Goal: Task Accomplishment & Management: Manage account settings

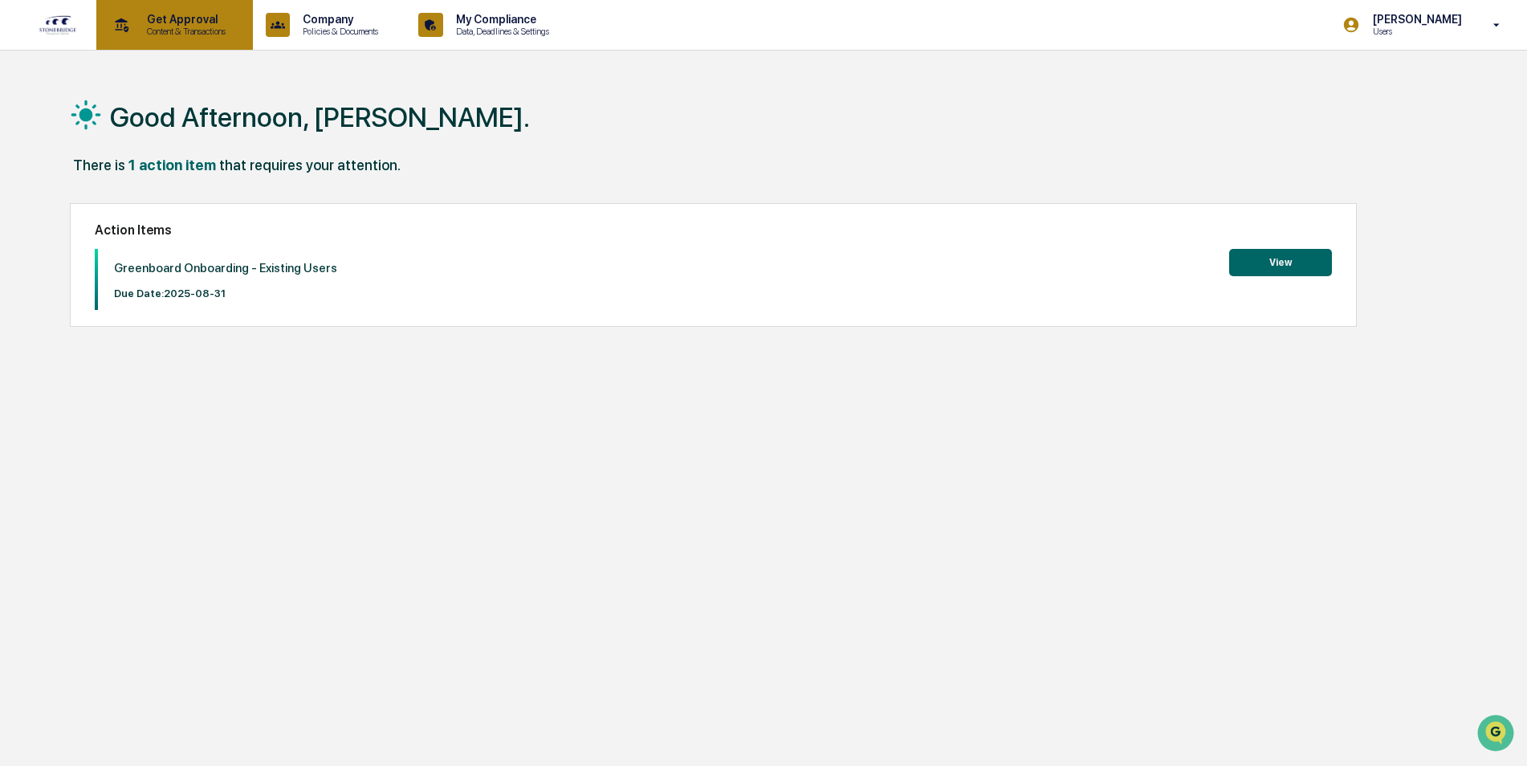
click at [185, 28] on p "Content & Transactions" at bounding box center [184, 31] width 100 height 11
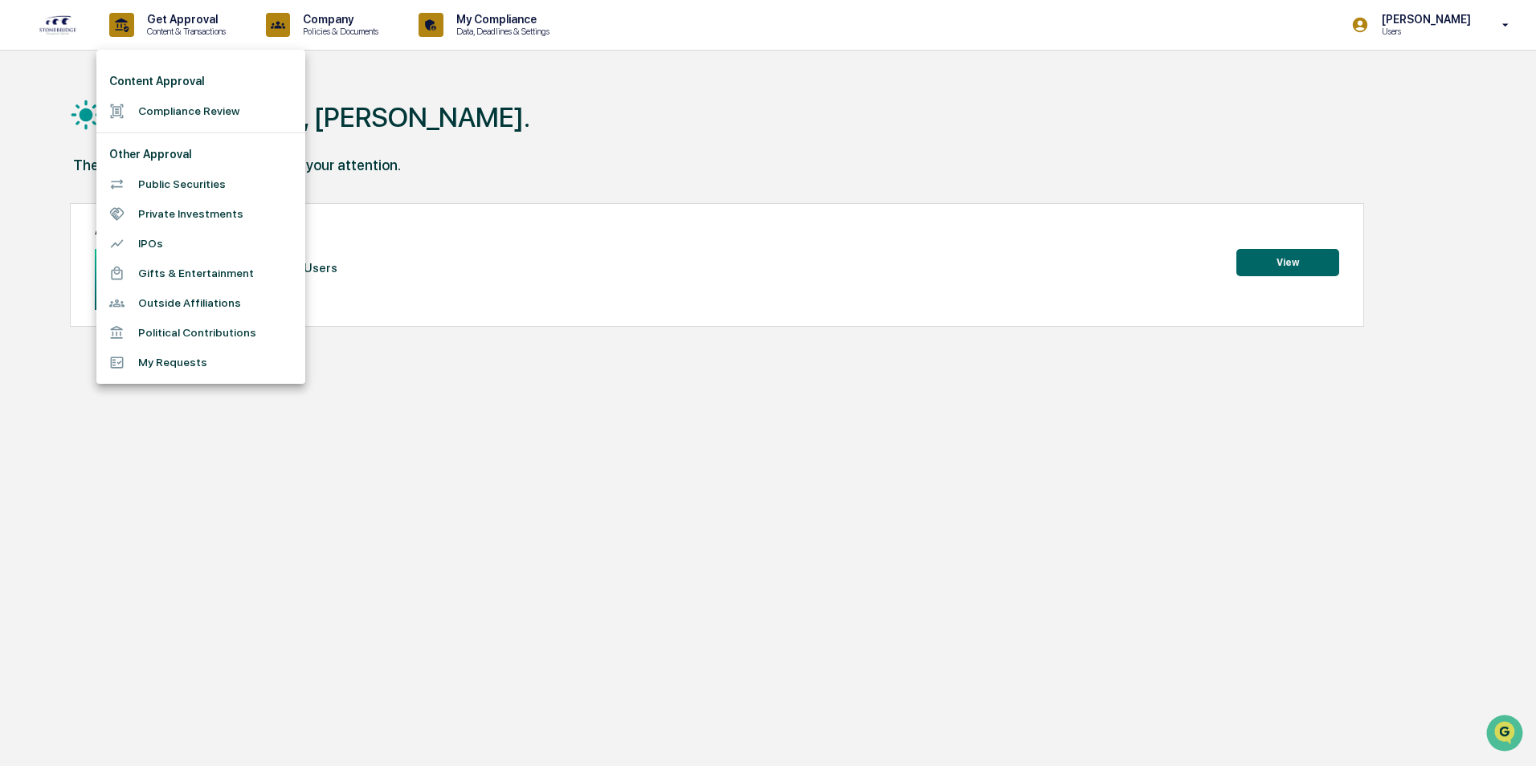
click at [347, 26] on div at bounding box center [768, 383] width 1536 height 766
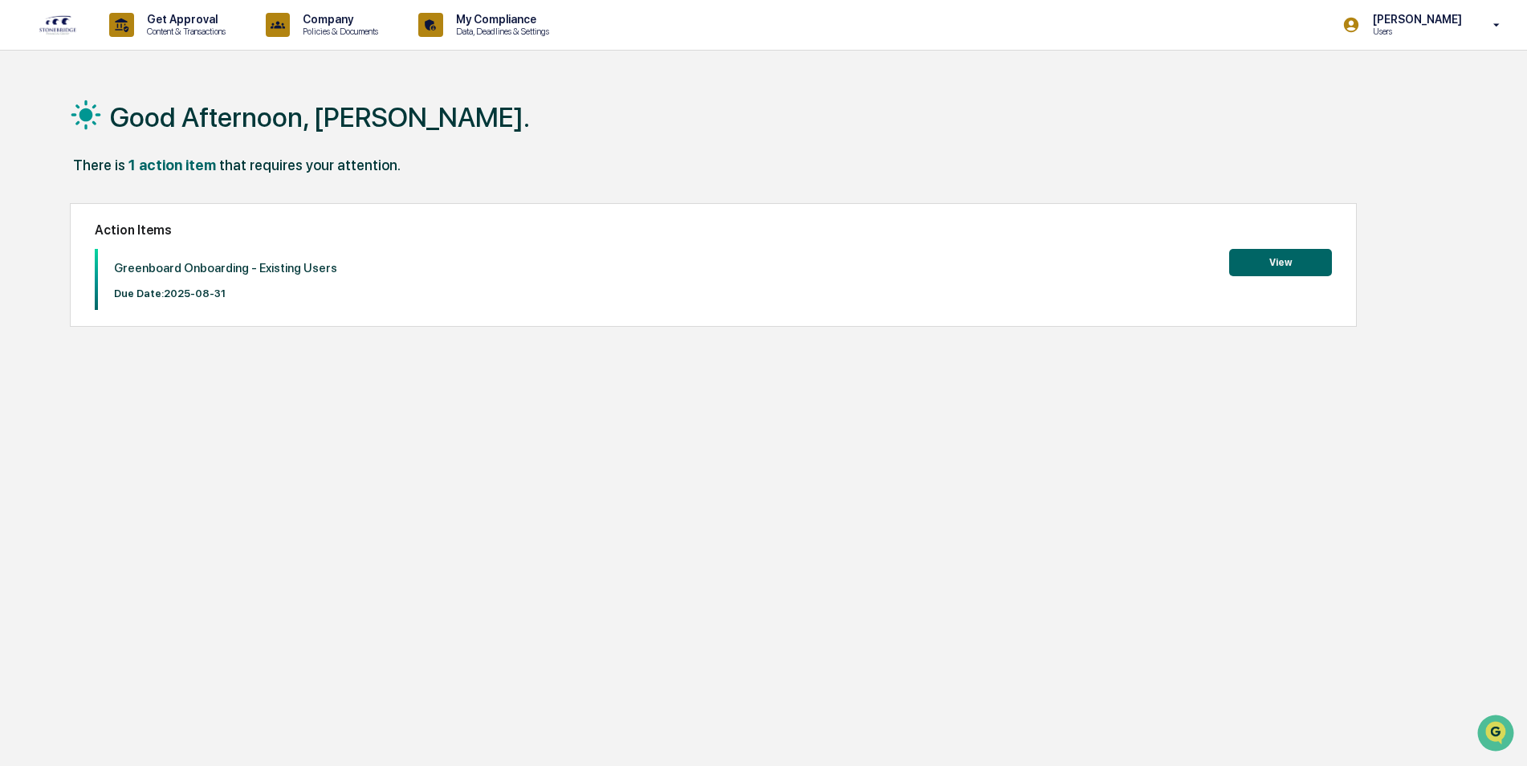
click at [347, 26] on p "Policies & Documents" at bounding box center [338, 31] width 96 height 11
click at [483, 28] on div at bounding box center [768, 383] width 1536 height 766
click at [483, 28] on p "Data, Deadlines & Settings" at bounding box center [500, 31] width 114 height 11
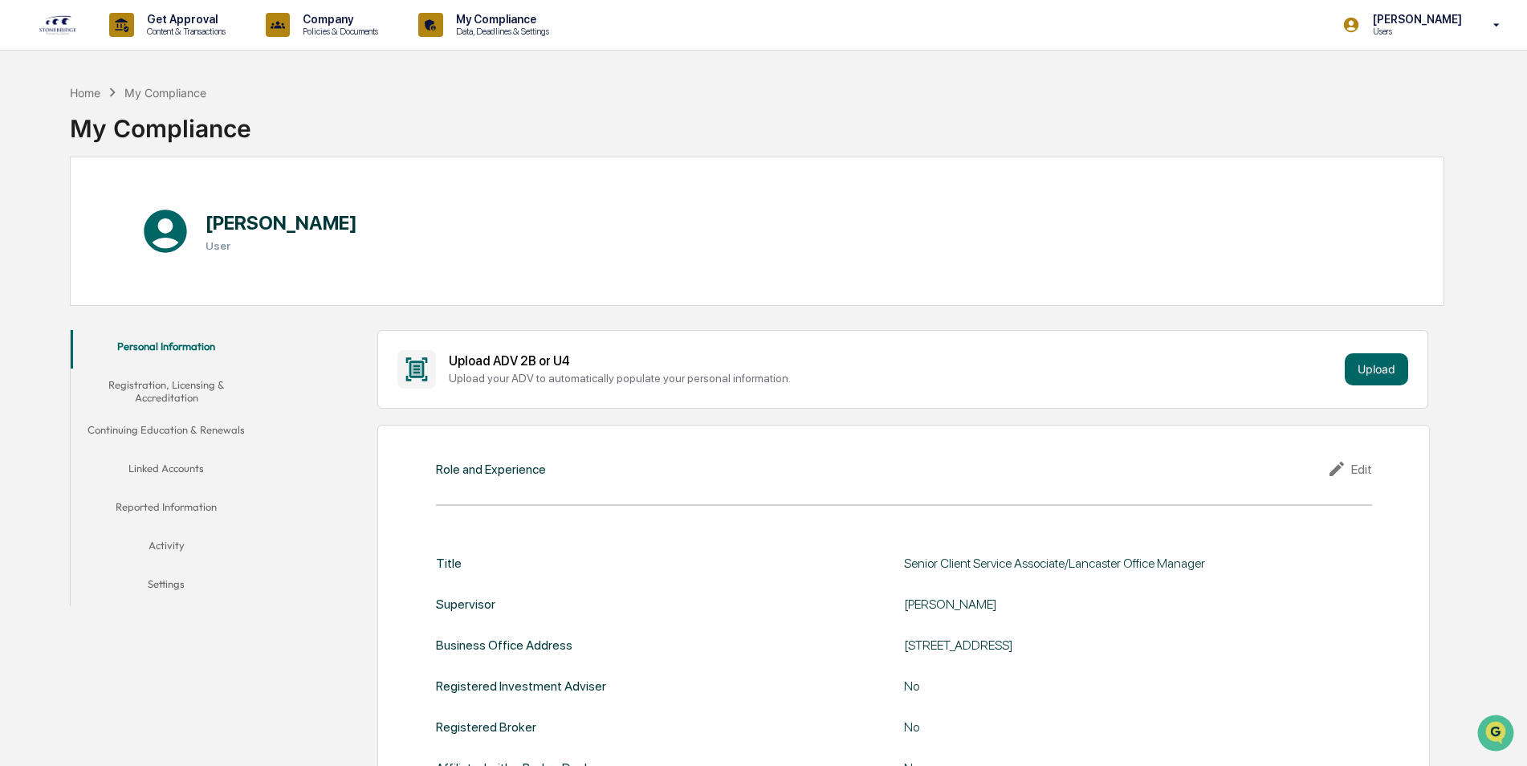
click at [141, 391] on button "Registration, Licensing & Accreditation" at bounding box center [167, 392] width 192 height 46
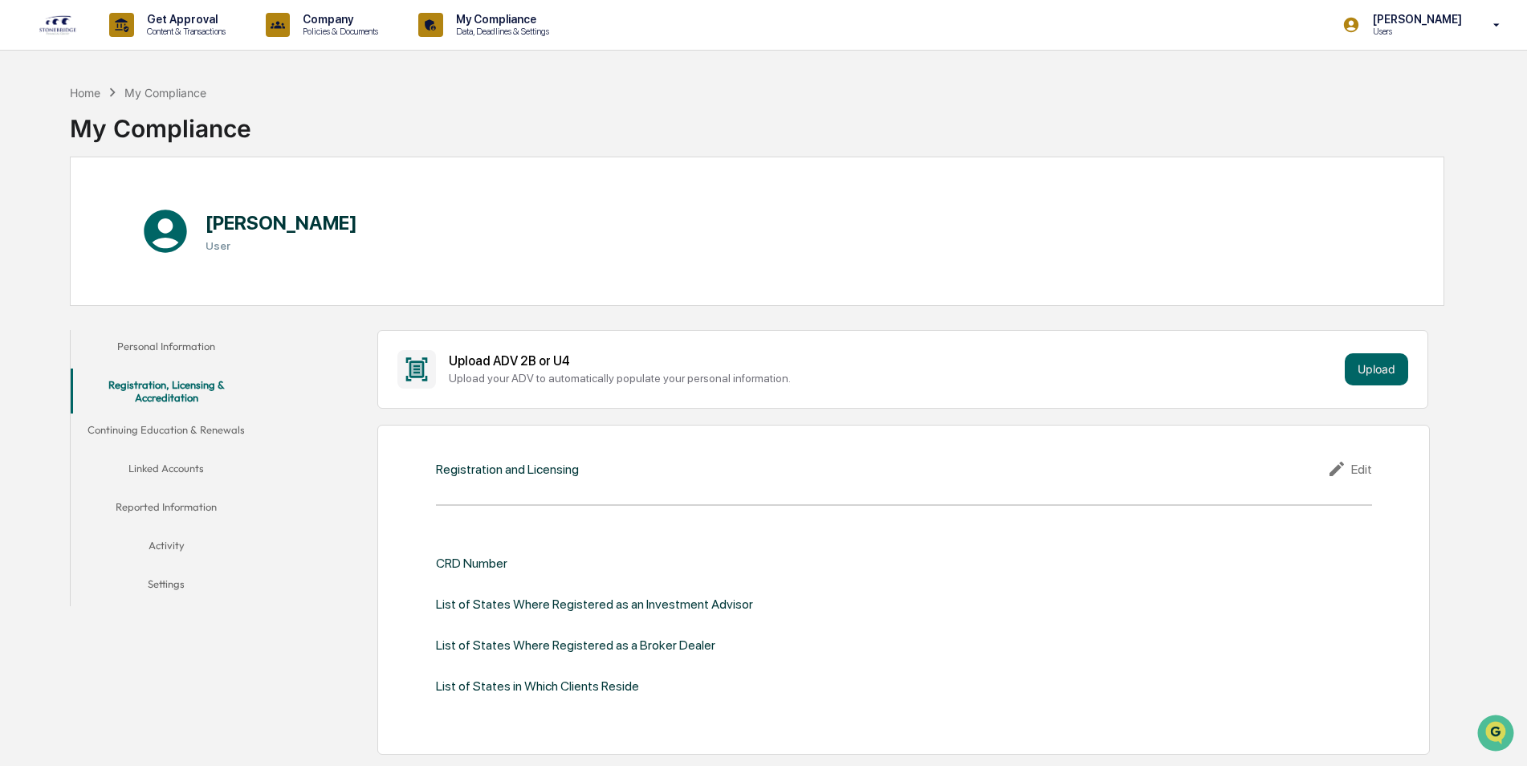
click at [149, 429] on button "Continuing Education & Renewals" at bounding box center [167, 433] width 192 height 39
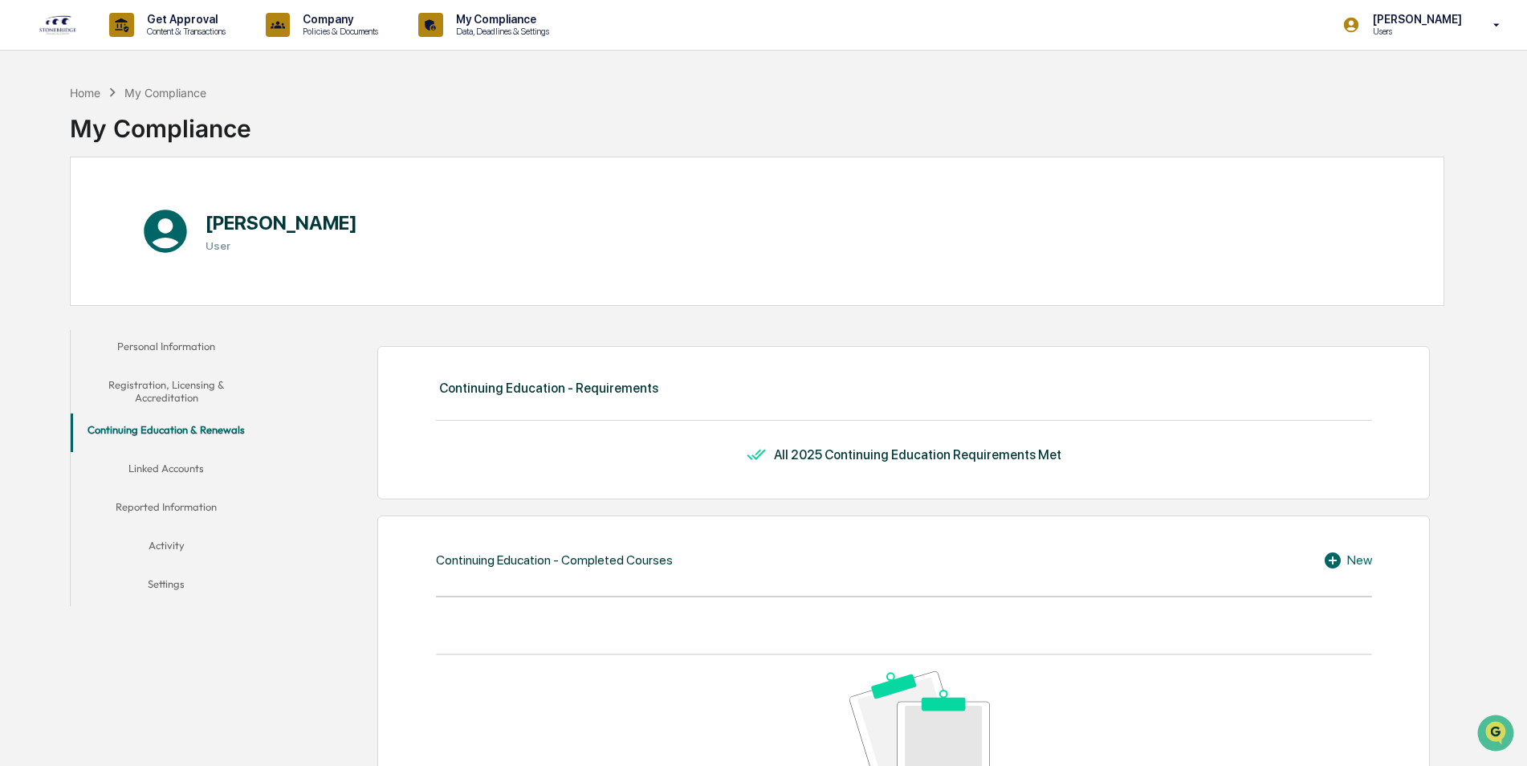
click at [166, 471] on button "Linked Accounts" at bounding box center [167, 471] width 192 height 39
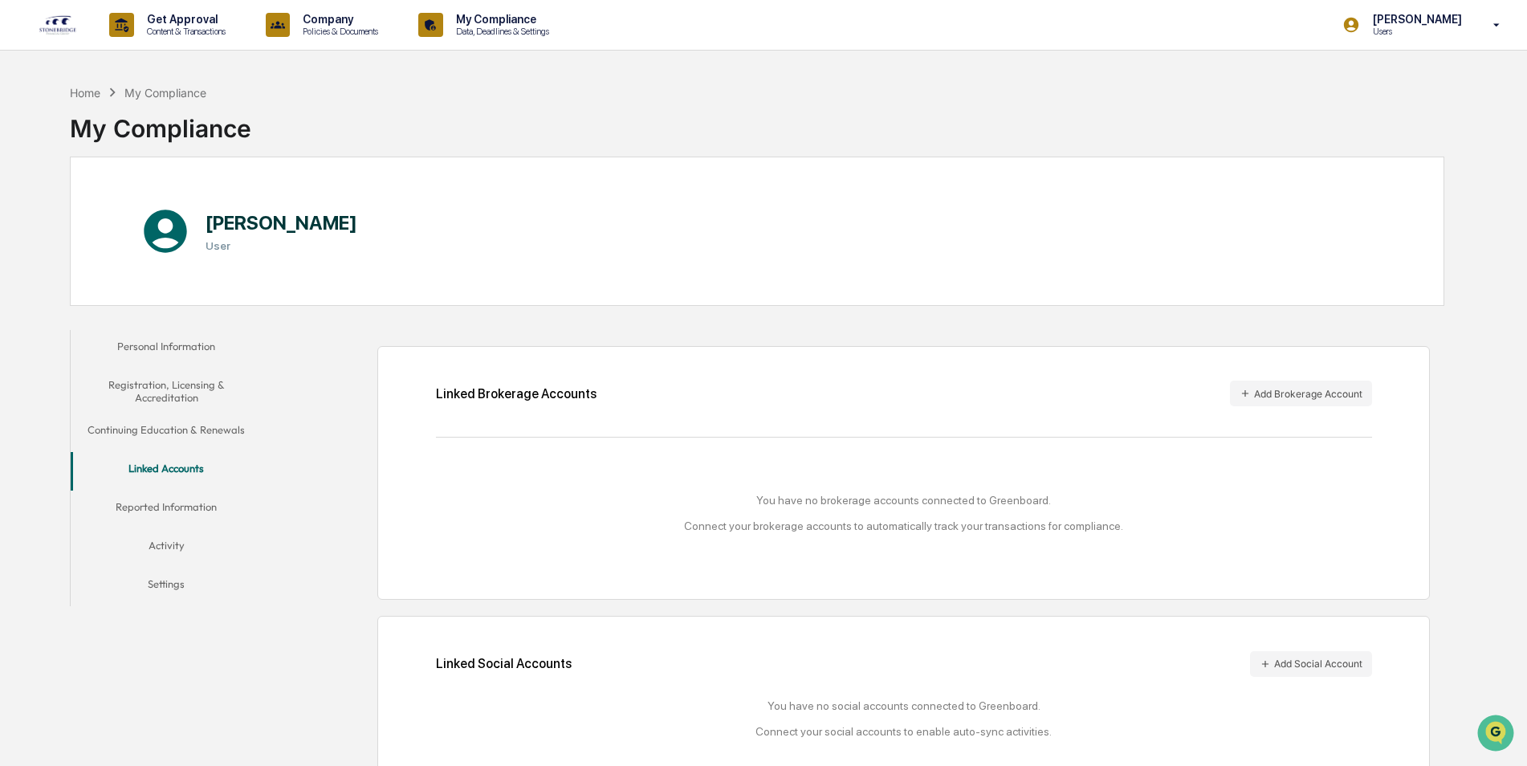
click at [174, 505] on button "Reported Information" at bounding box center [167, 510] width 192 height 39
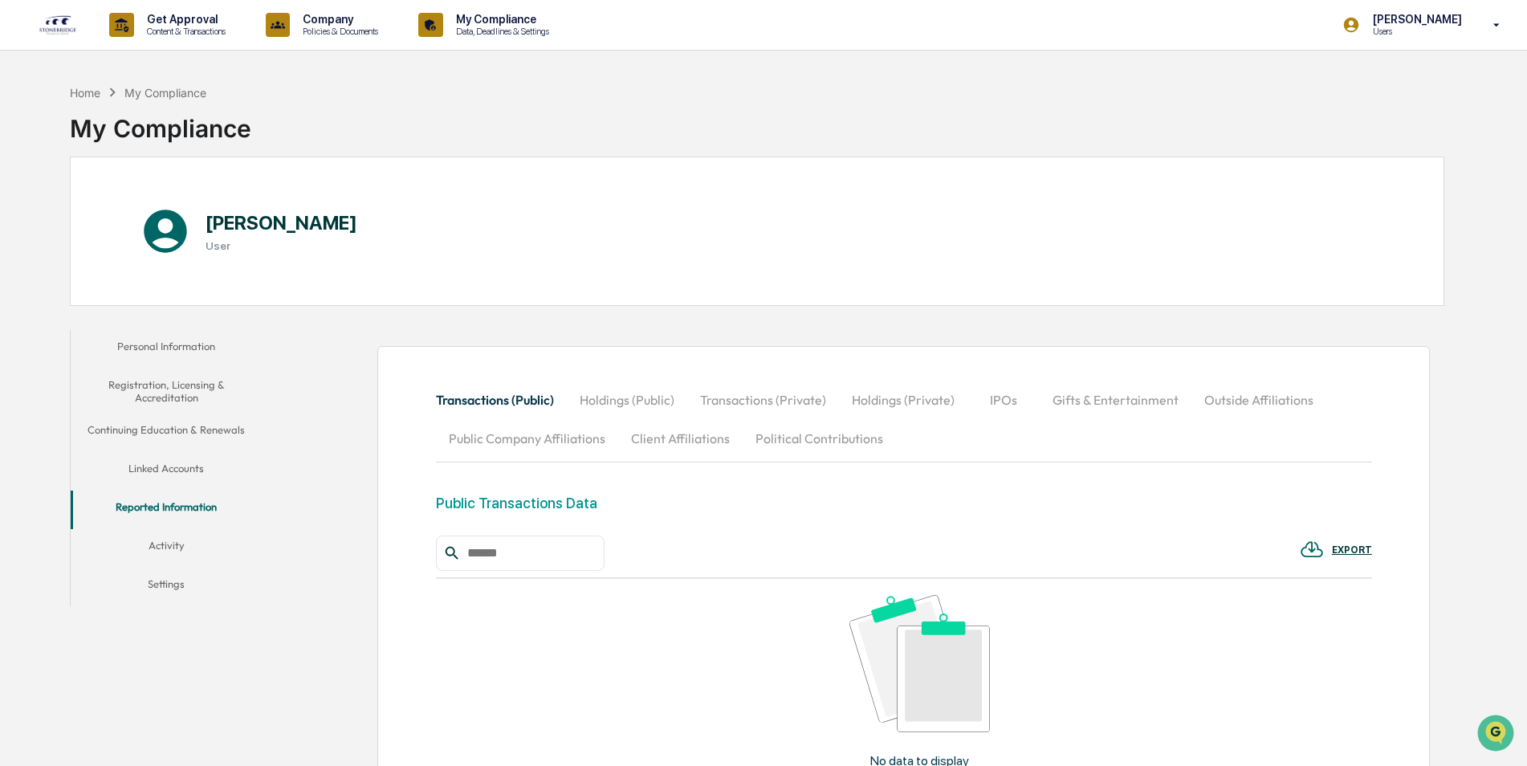
click at [162, 540] on button "Activity" at bounding box center [167, 548] width 192 height 39
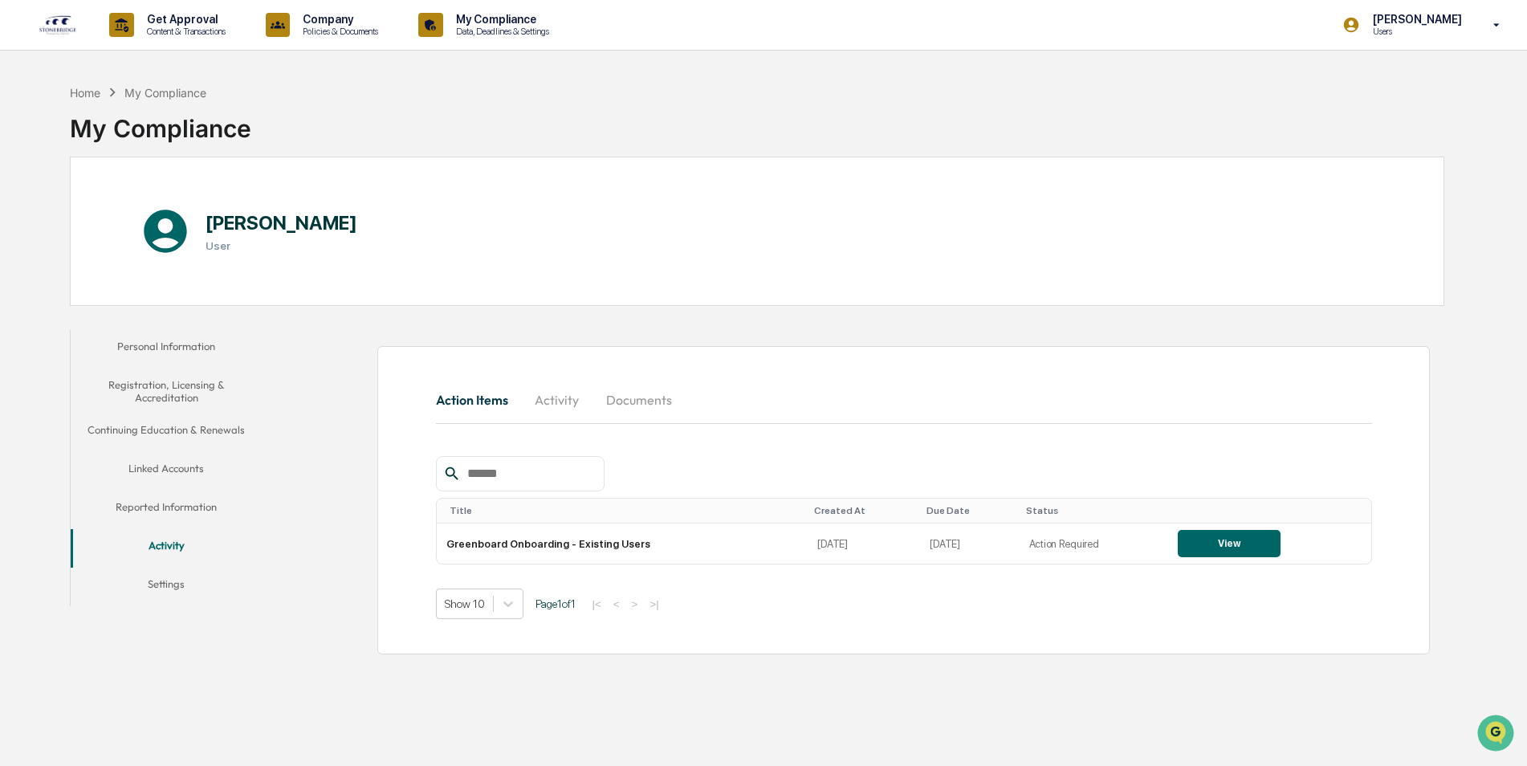
click at [153, 585] on button "Settings" at bounding box center [167, 587] width 192 height 39
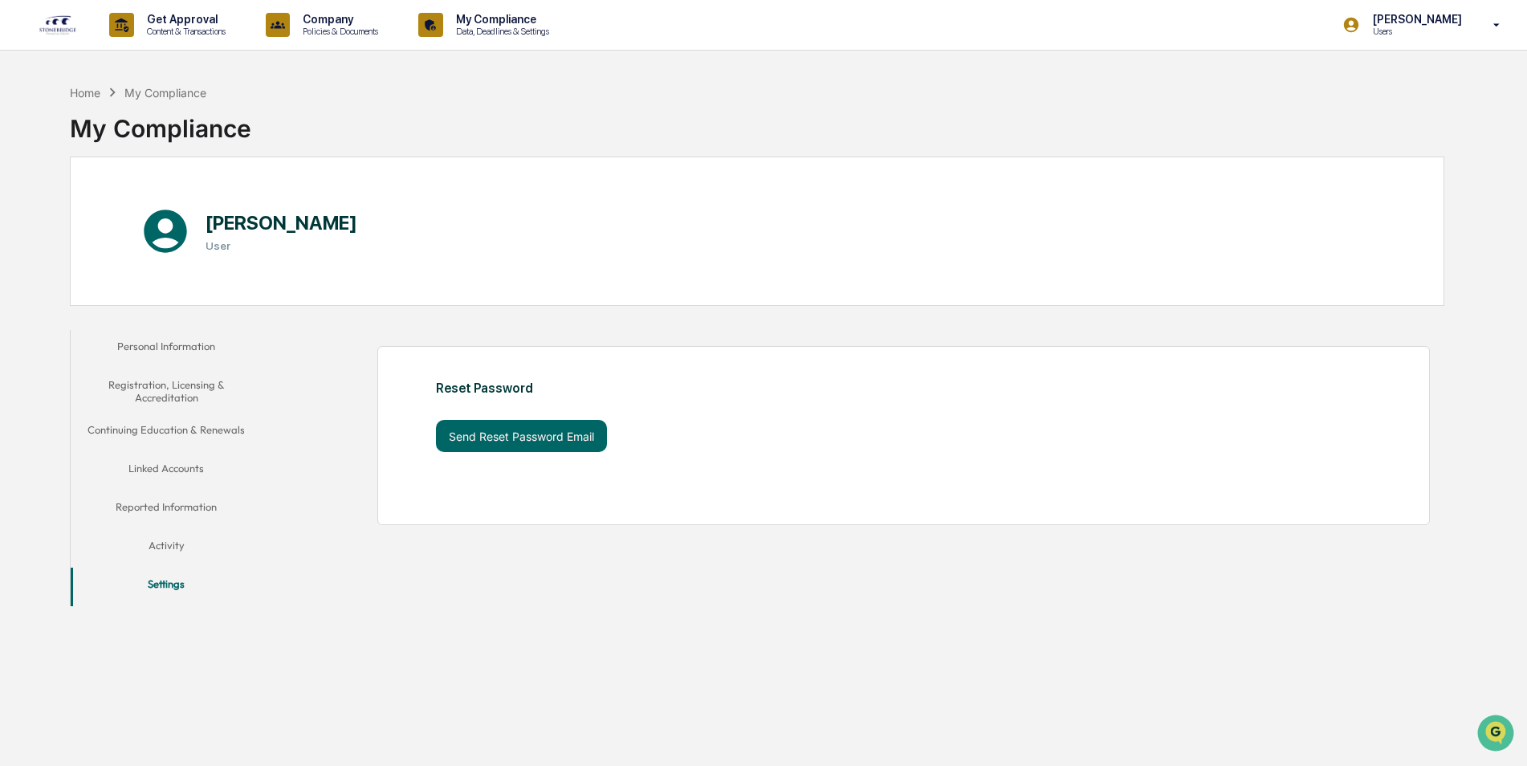
click at [160, 342] on button "Personal Information" at bounding box center [167, 349] width 192 height 39
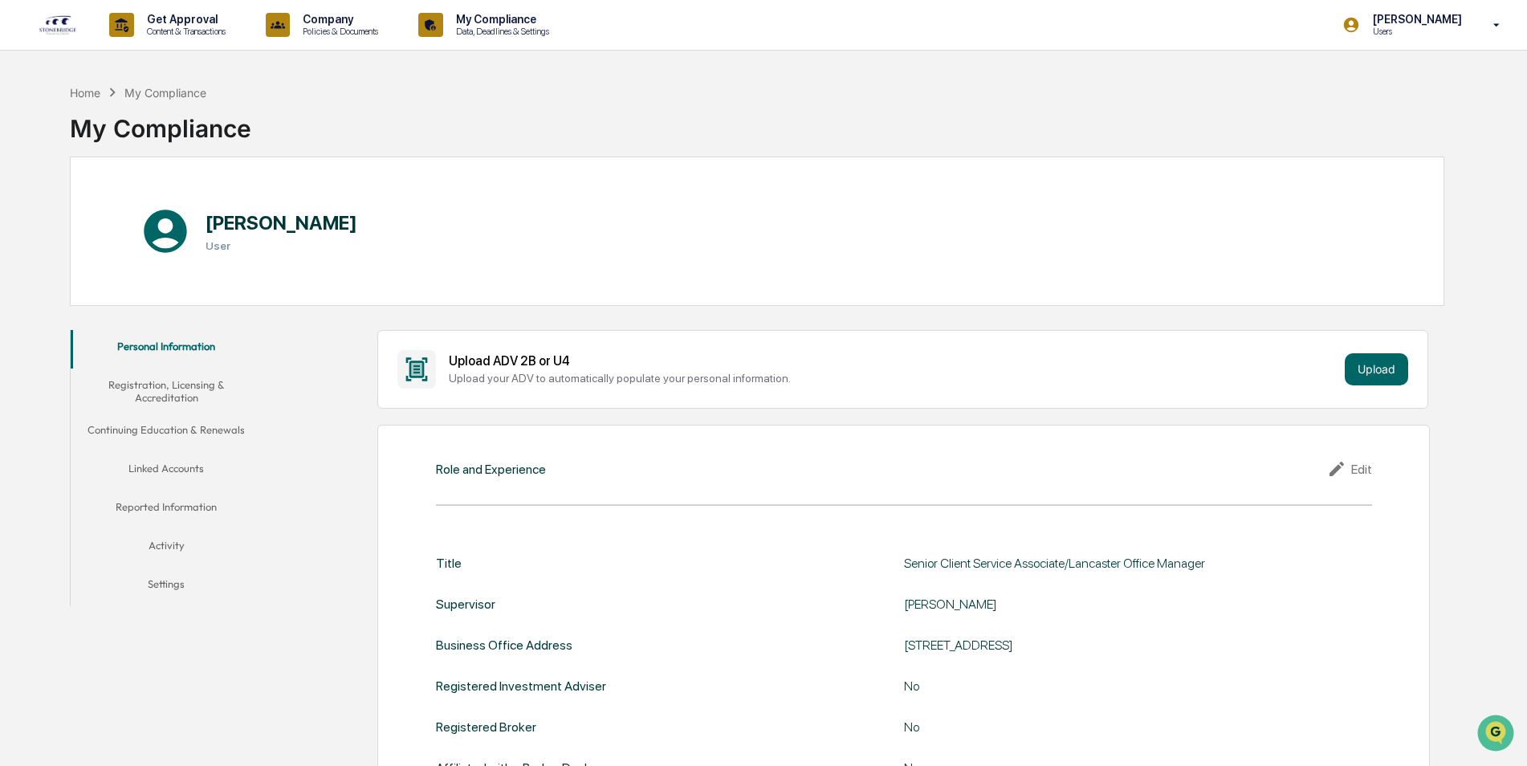
click at [1398, 22] on p "[PERSON_NAME]" at bounding box center [1415, 19] width 110 height 13
click at [174, 20] on div at bounding box center [768, 383] width 1536 height 766
click at [174, 20] on p "Get Approval" at bounding box center [184, 19] width 100 height 13
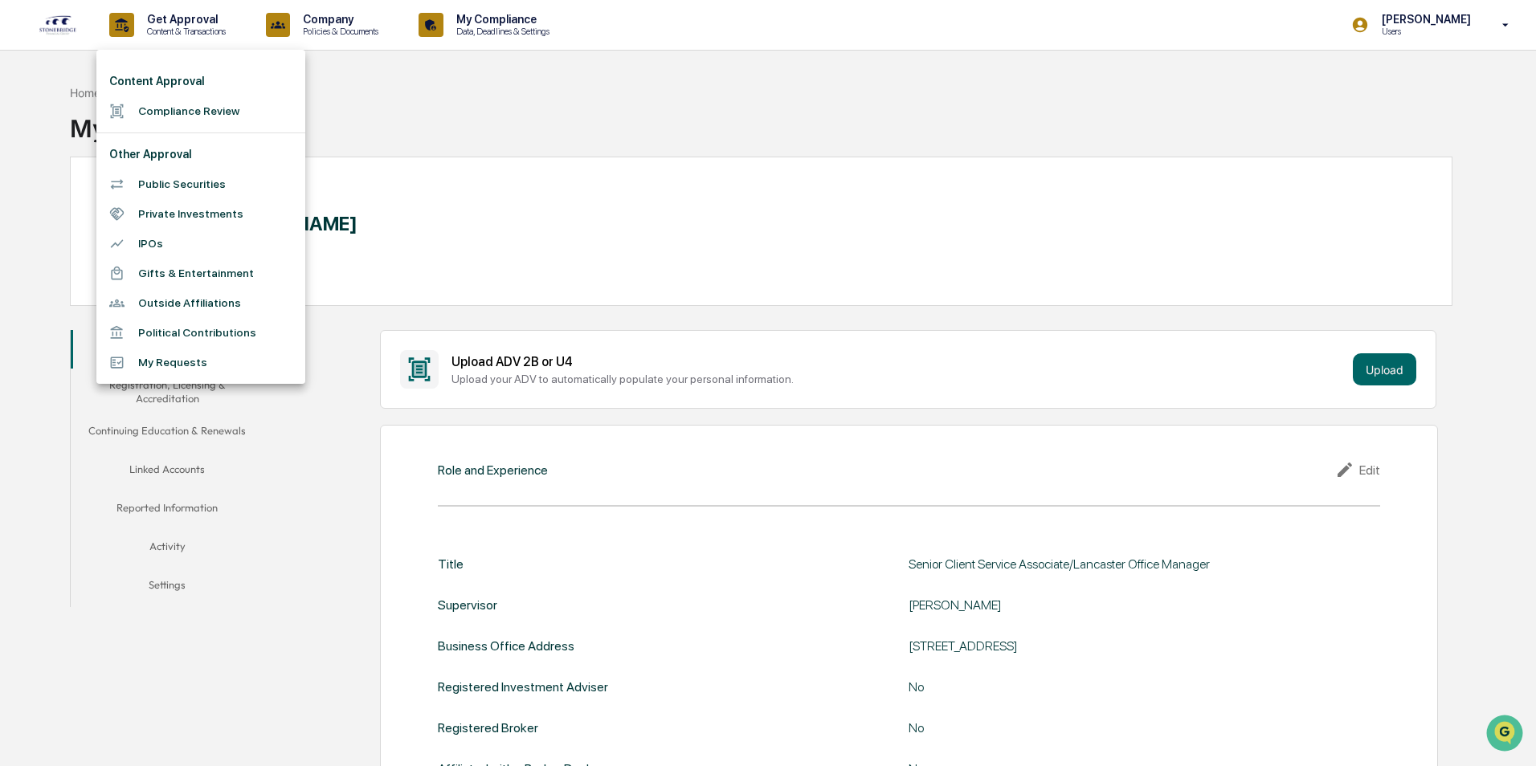
drag, startPoint x: 452, startPoint y: 0, endPoint x: 971, endPoint y: 39, distance: 520.2
click at [971, 39] on div at bounding box center [768, 383] width 1536 height 766
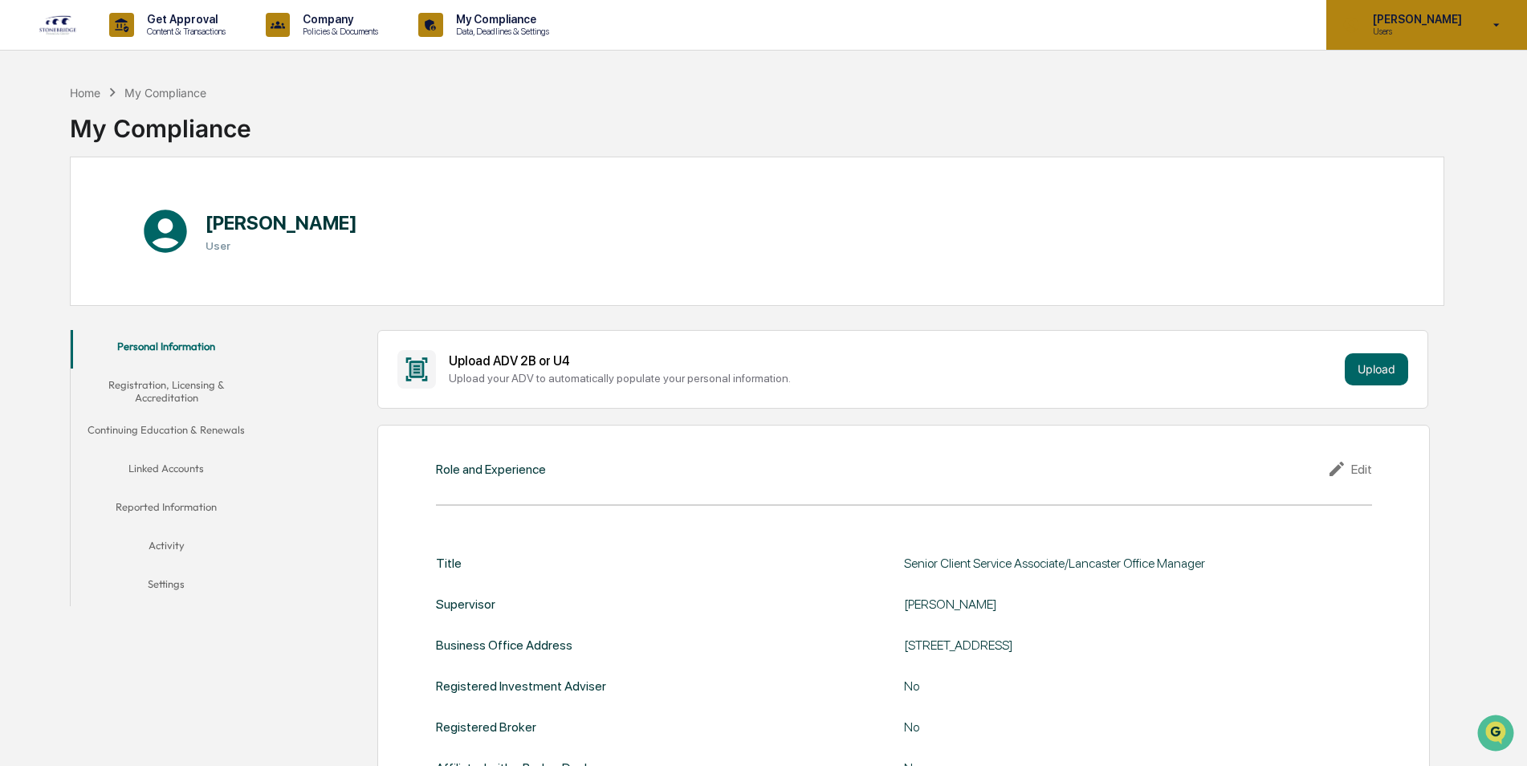
click at [1405, 23] on p "[PERSON_NAME]" at bounding box center [1415, 19] width 110 height 13
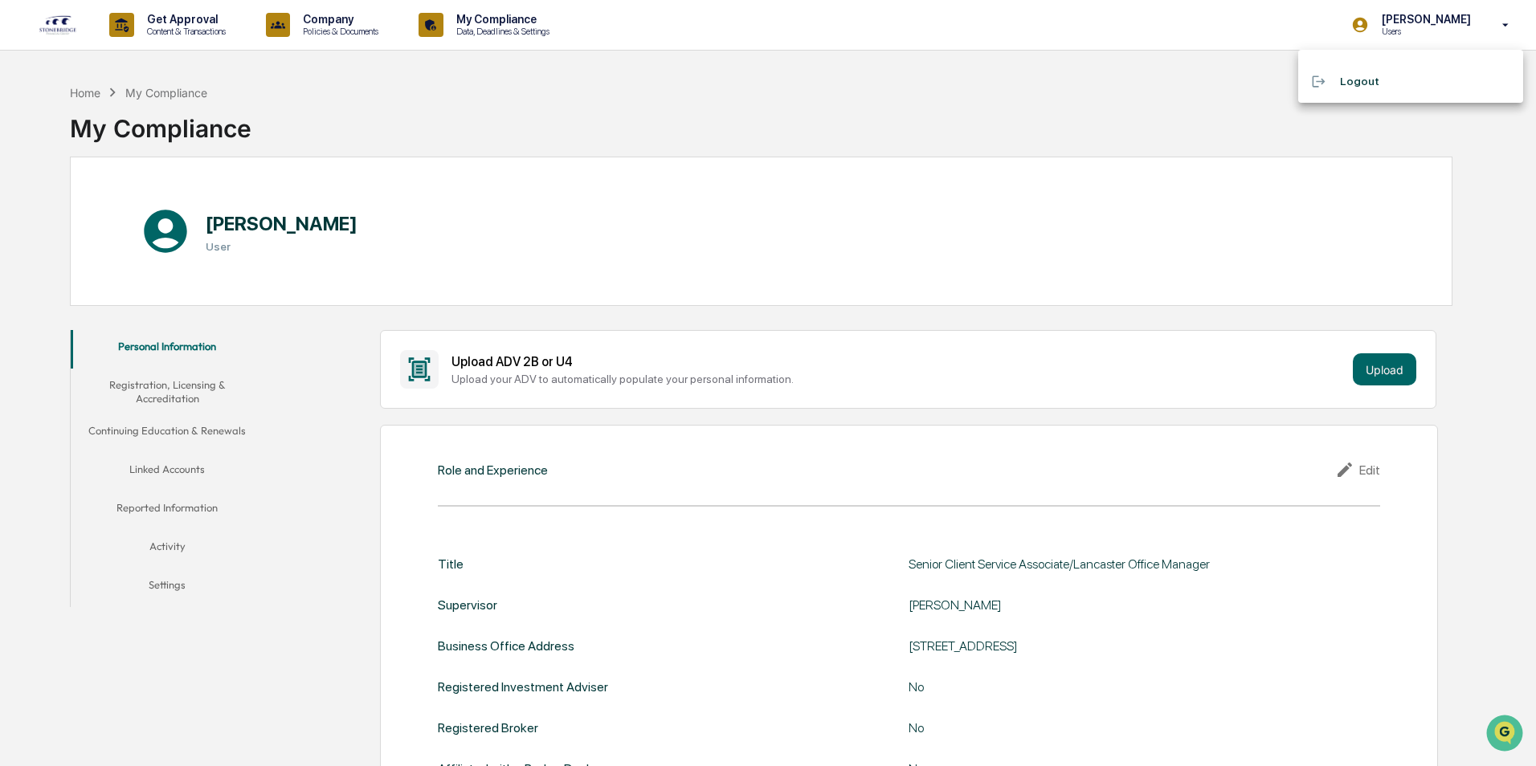
click at [1425, 14] on div at bounding box center [768, 383] width 1536 height 766
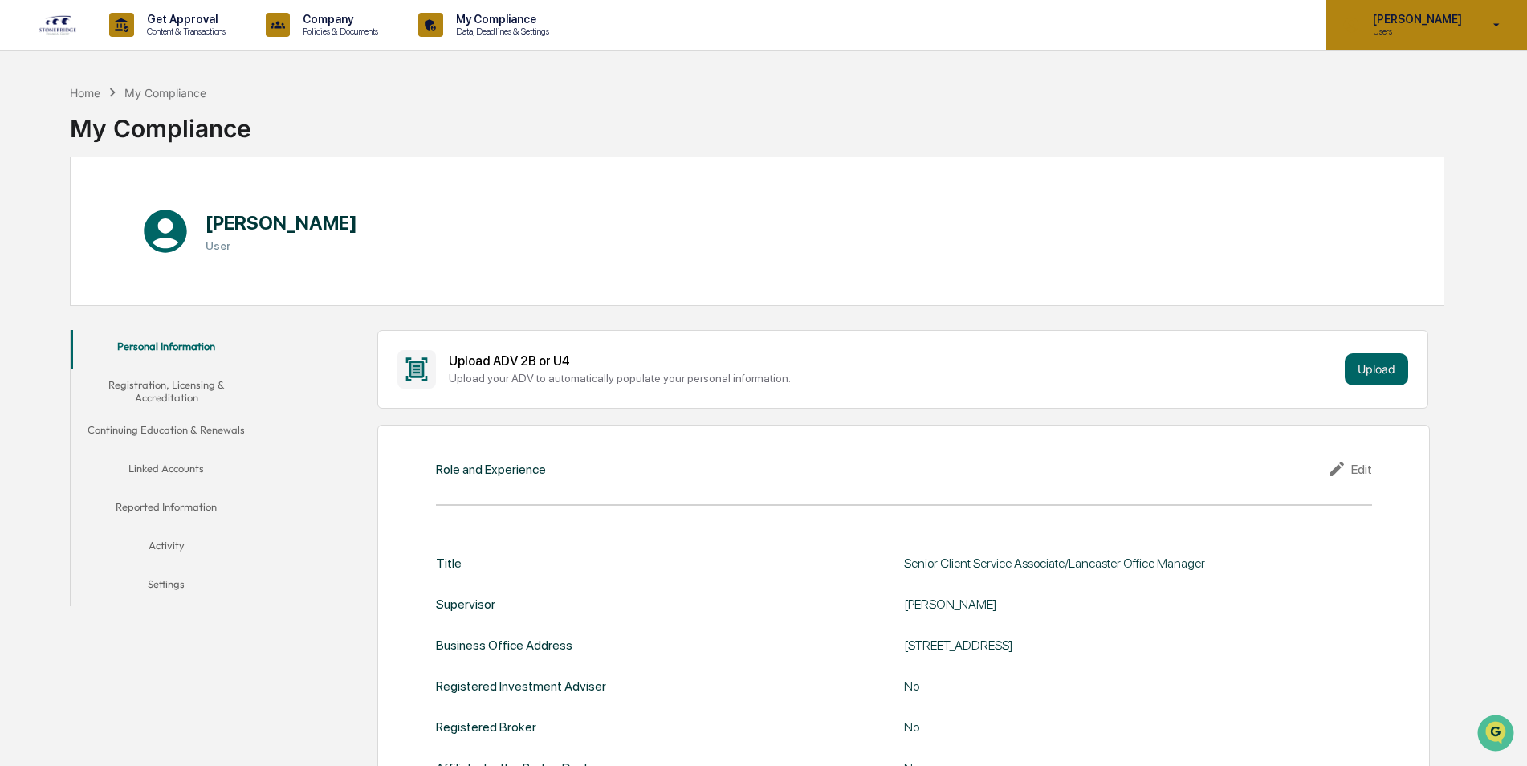
click at [1494, 25] on icon at bounding box center [1497, 25] width 28 height 15
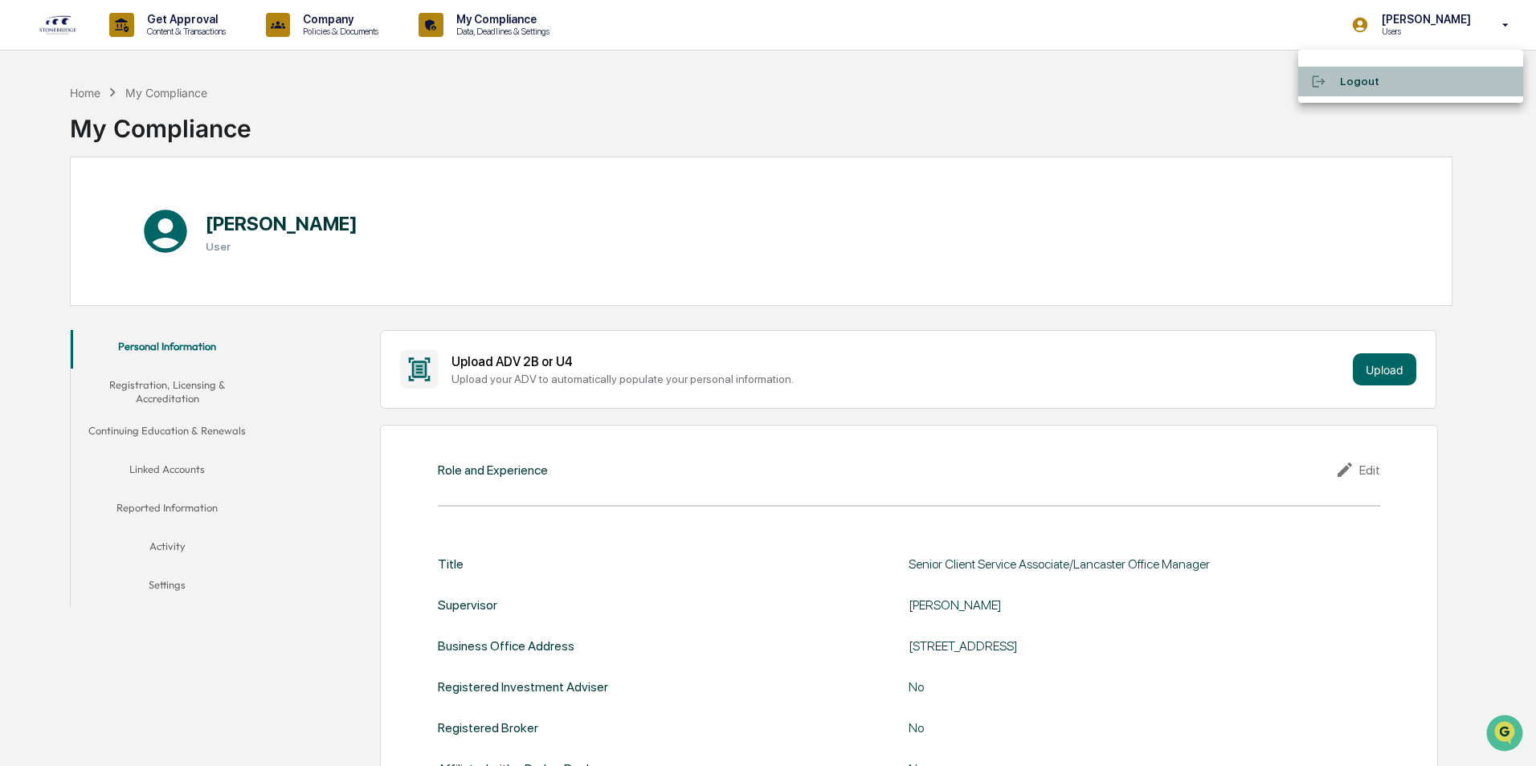
click at [1356, 86] on li "Logout" at bounding box center [1410, 82] width 225 height 30
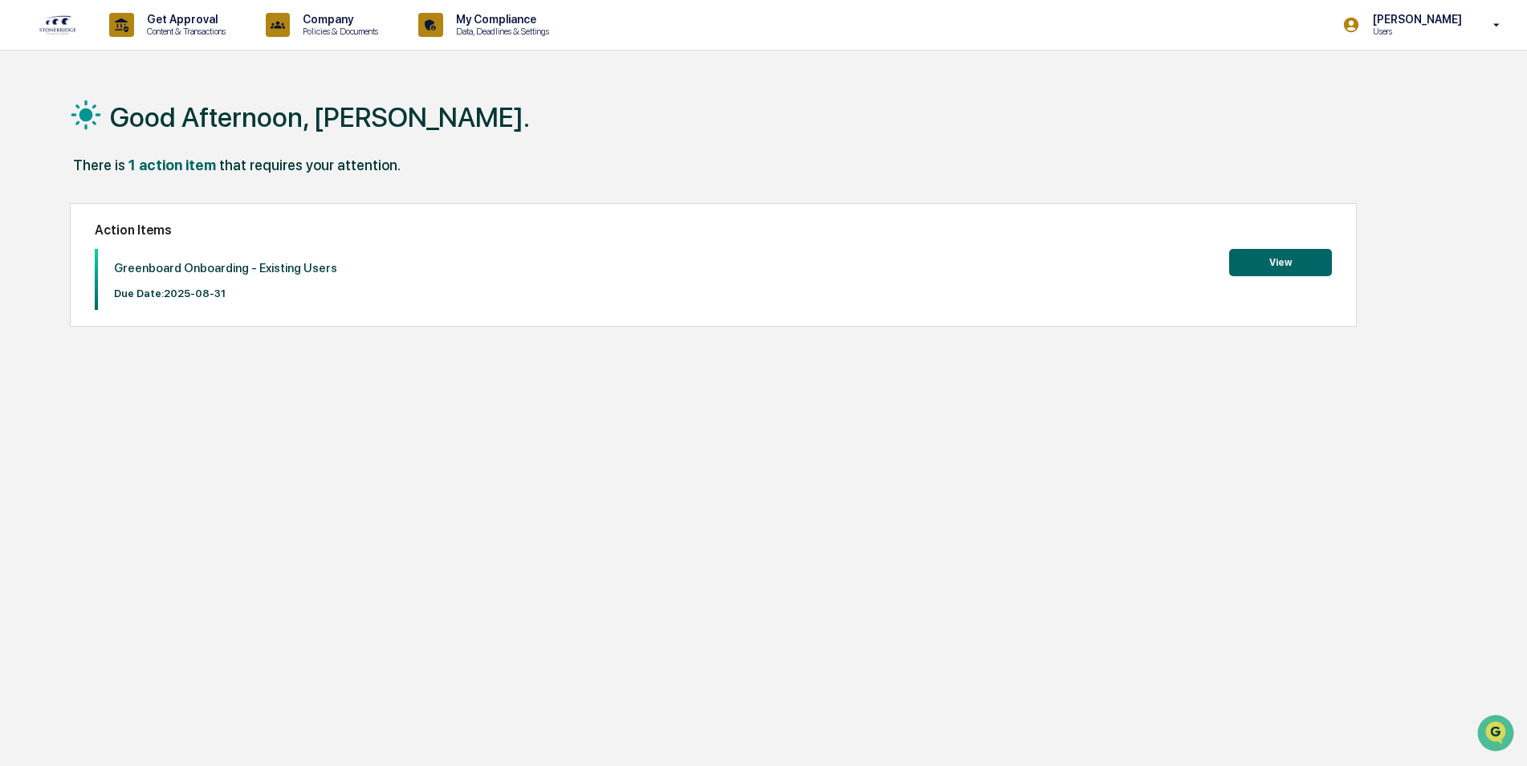
click at [1453, 15] on p "[PERSON_NAME]" at bounding box center [1415, 19] width 110 height 13
click at [1363, 82] on li "Logout" at bounding box center [1410, 82] width 225 height 30
